Goal: Task Accomplishment & Management: Use online tool/utility

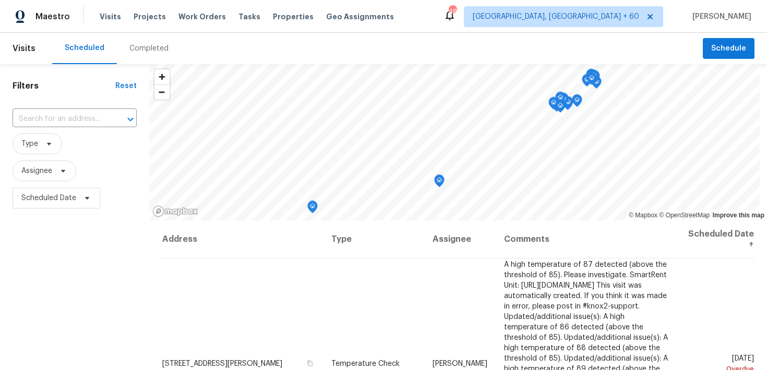
click at [141, 51] on div "Completed" at bounding box center [148, 48] width 39 height 10
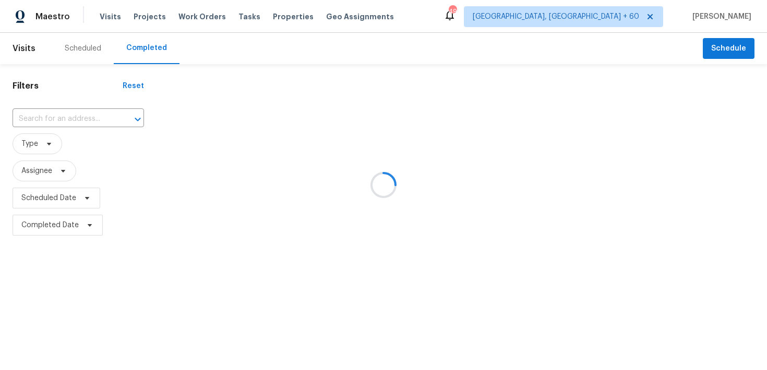
click at [41, 116] on div at bounding box center [383, 185] width 767 height 370
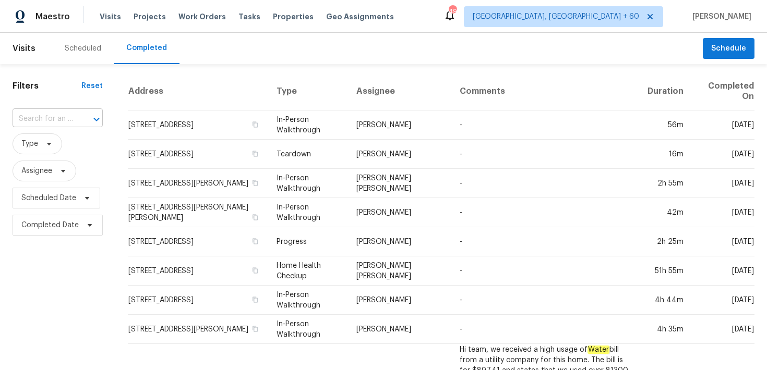
click at [43, 123] on input "text" at bounding box center [43, 119] width 61 height 16
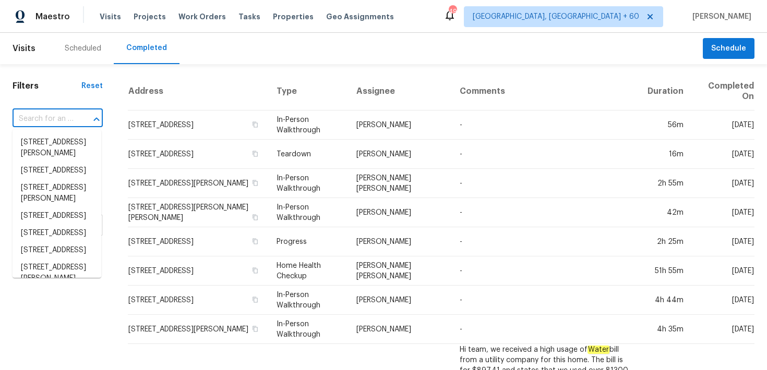
paste input "[STREET_ADDRESS][PERSON_NAME]"
type input "[STREET_ADDRESS][PERSON_NAME]"
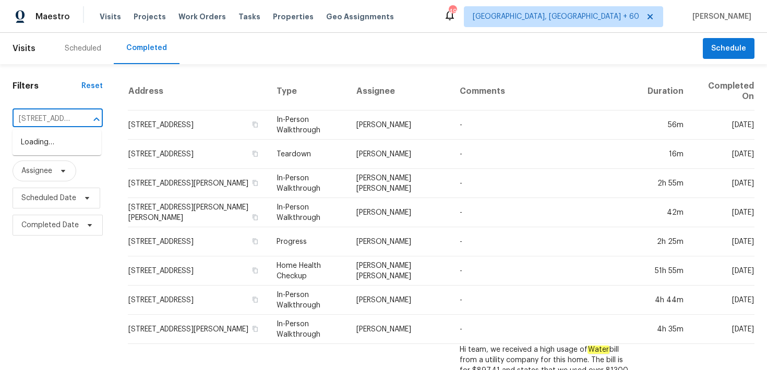
scroll to position [0, 64]
click at [47, 142] on li "[STREET_ADDRESS]" at bounding box center [57, 142] width 89 height 17
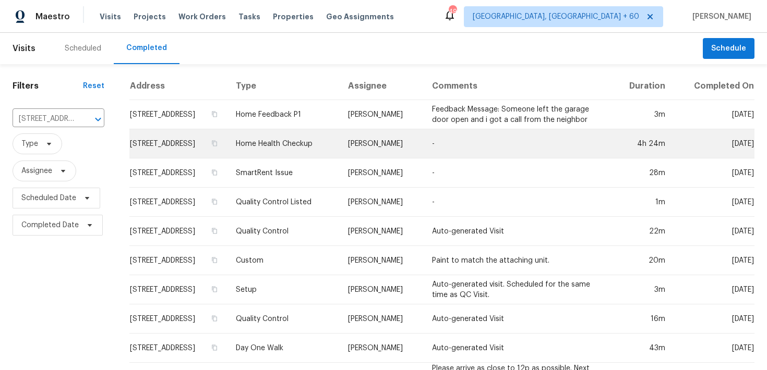
click at [298, 144] on td "Home Health Checkup" at bounding box center [283, 143] width 112 height 29
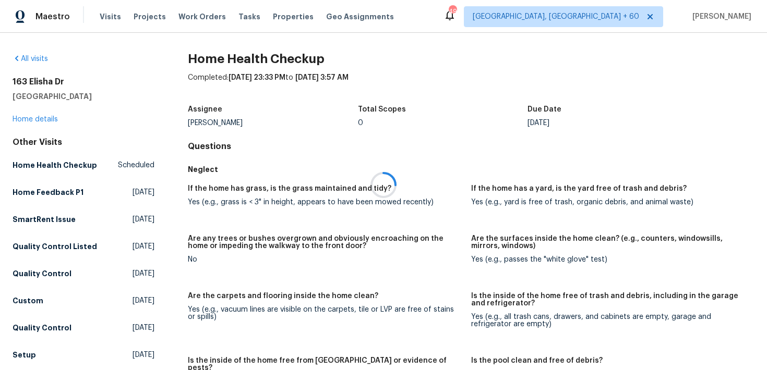
click at [47, 115] on div at bounding box center [383, 185] width 767 height 370
click at [36, 116] on div at bounding box center [383, 185] width 767 height 370
click at [32, 121] on link "Home details" at bounding box center [35, 119] width 45 height 7
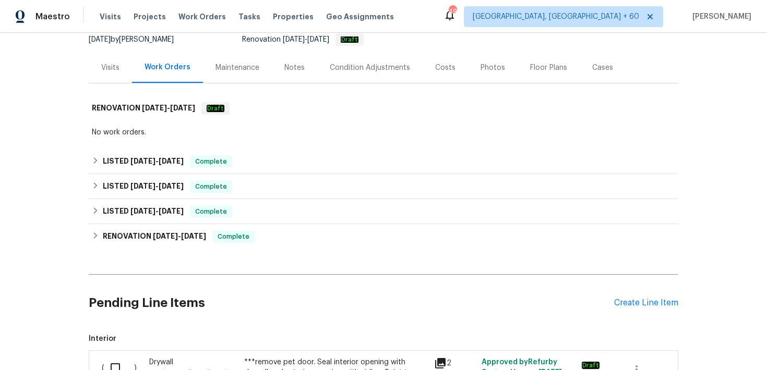
scroll to position [129, 0]
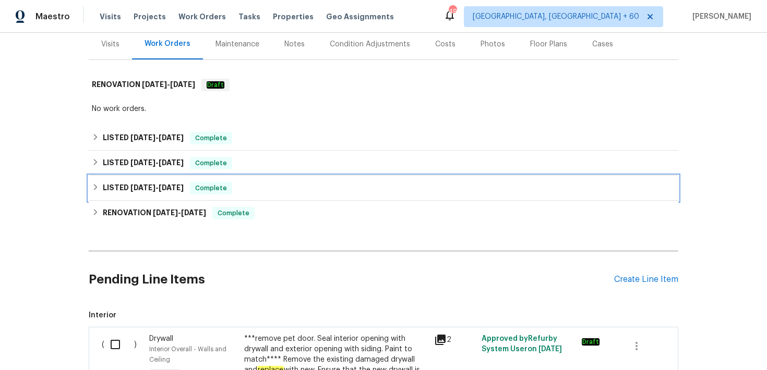
click at [193, 184] on span "Complete" at bounding box center [211, 188] width 40 height 10
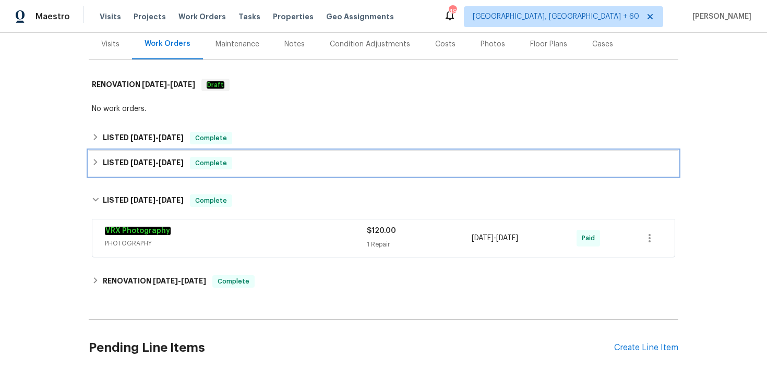
click at [269, 166] on div "LISTED [DATE] - [DATE] Complete" at bounding box center [383, 163] width 583 height 13
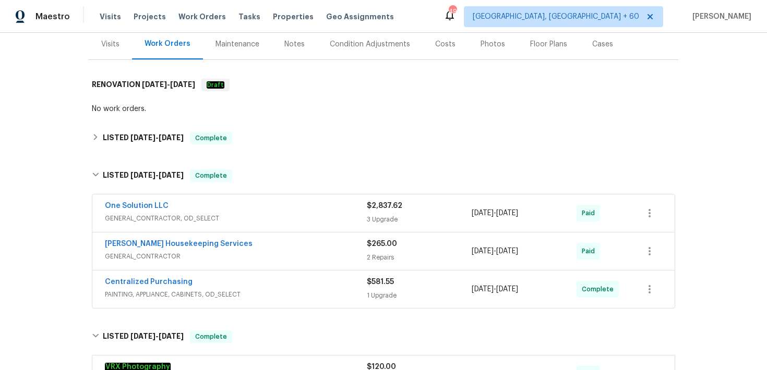
click at [369, 283] on span "$581.55" at bounding box center [380, 282] width 27 height 7
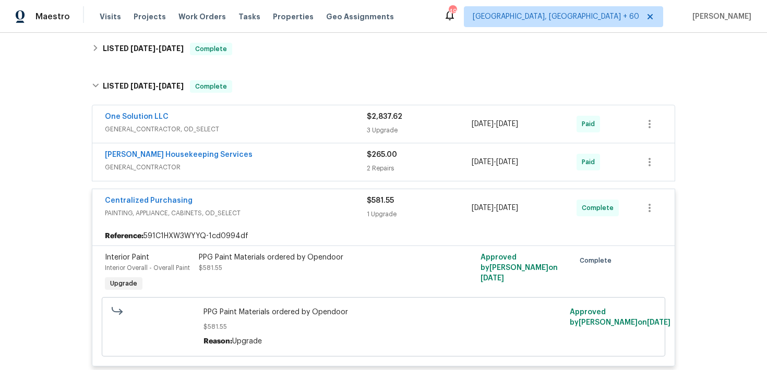
scroll to position [191, 0]
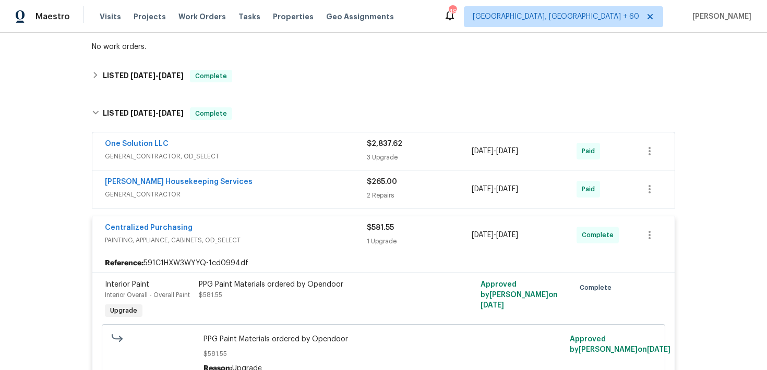
click at [390, 191] on div "2 Repairs" at bounding box center [419, 195] width 105 height 10
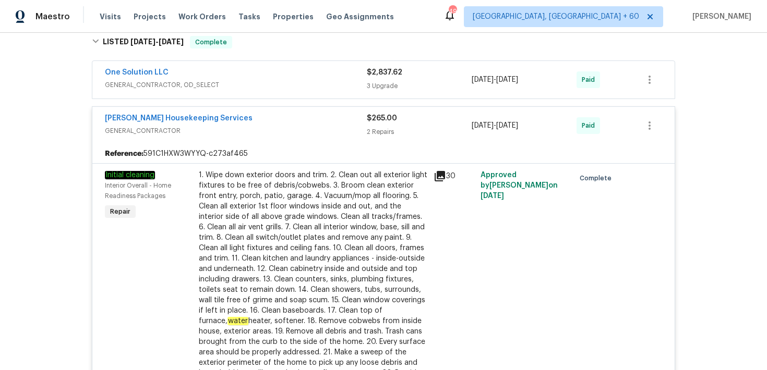
scroll to position [215, 0]
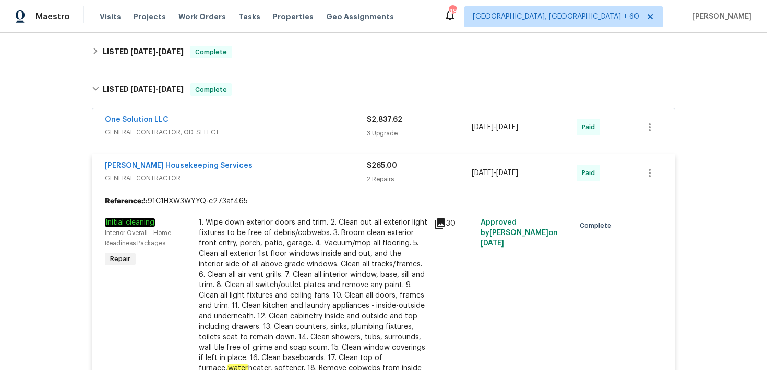
click at [383, 132] on div "3 Upgrade" at bounding box center [419, 133] width 105 height 10
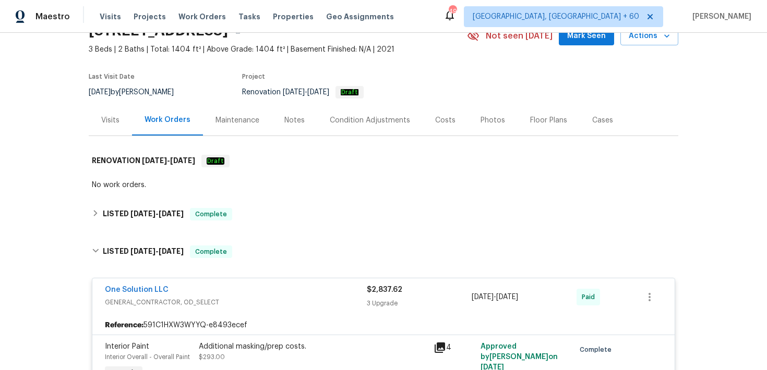
scroll to position [39, 0]
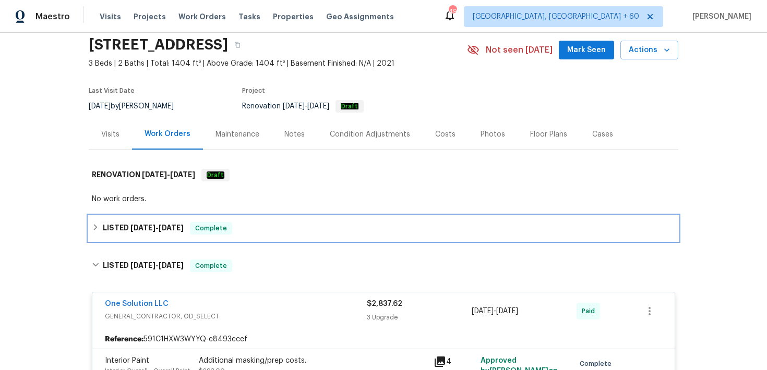
click at [230, 230] on span "Complete" at bounding box center [211, 228] width 40 height 10
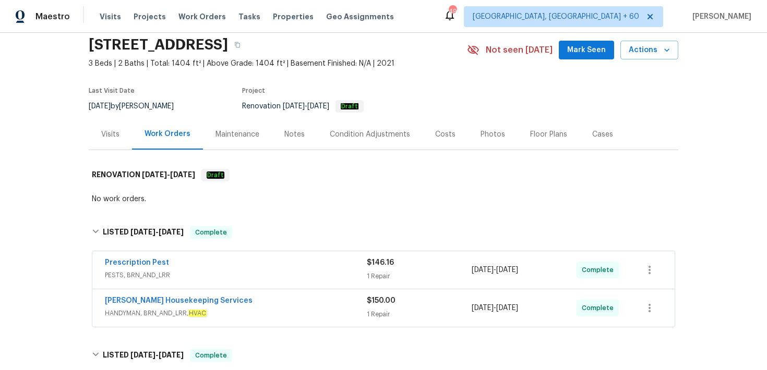
click at [376, 280] on div "1 Repair" at bounding box center [419, 276] width 105 height 10
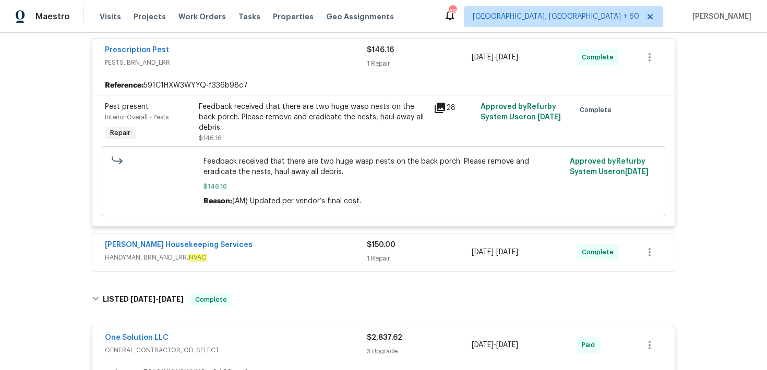
scroll to position [266, 0]
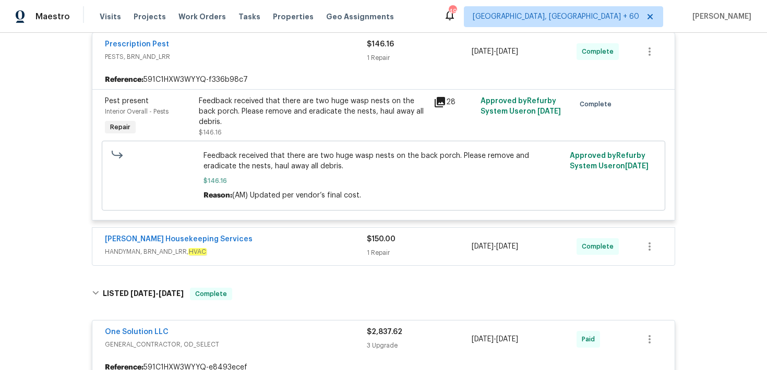
click at [386, 253] on div "1 Repair" at bounding box center [419, 253] width 105 height 10
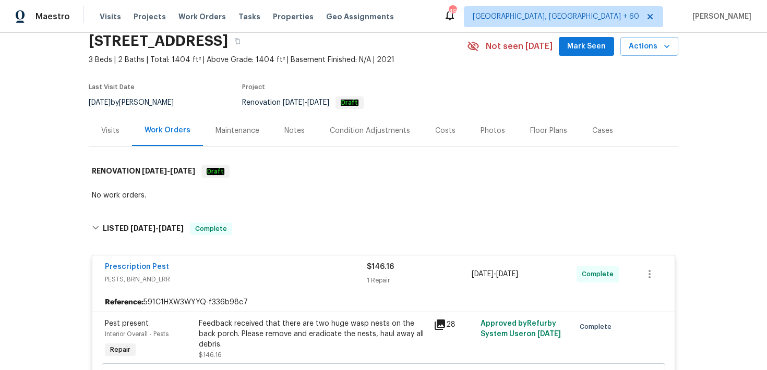
scroll to position [41, 0]
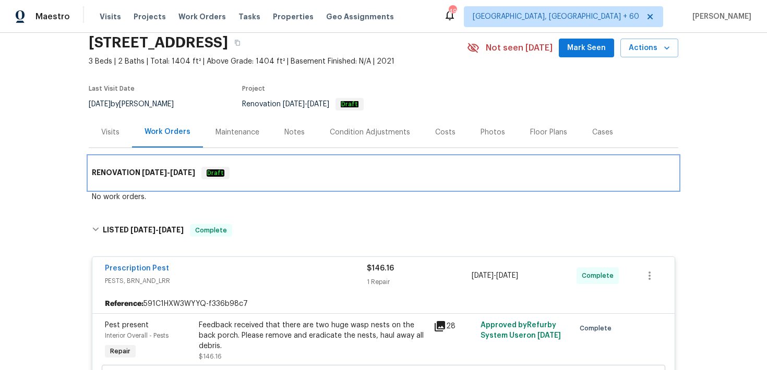
click at [224, 172] on em "Draft" at bounding box center [216, 173] width 18 height 7
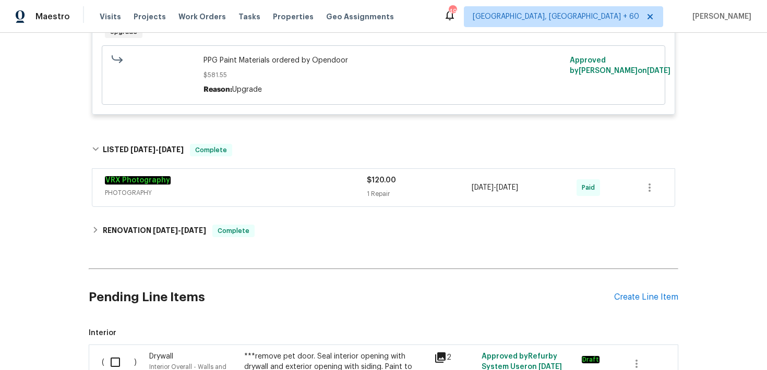
scroll to position [1775, 0]
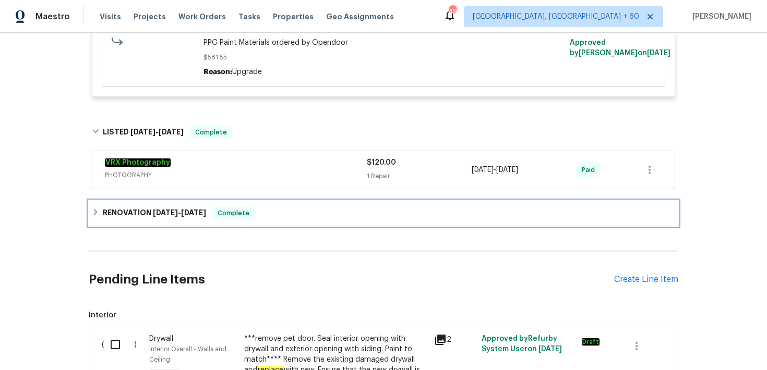
click at [279, 224] on div "RENOVATION [DATE] - [DATE] Complete" at bounding box center [384, 213] width 590 height 25
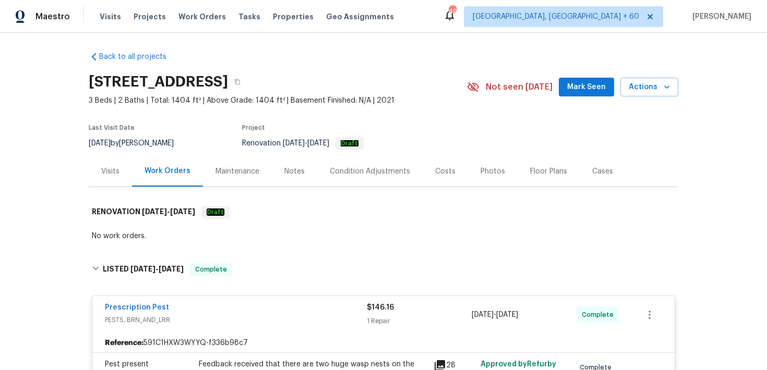
scroll to position [0, 0]
